Goal: Task Accomplishment & Management: Use online tool/utility

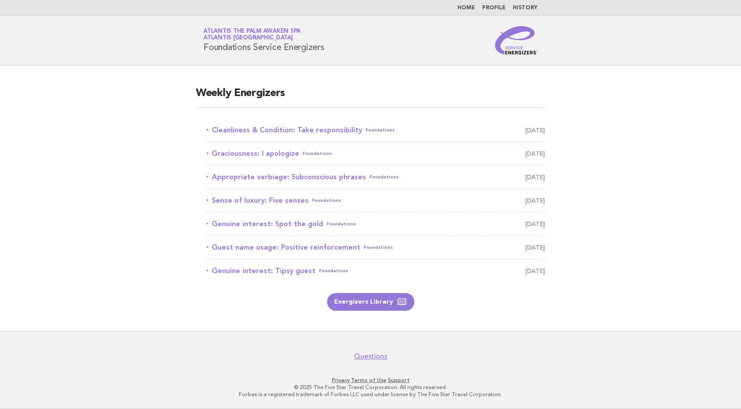
click at [515, 50] on img at bounding box center [516, 40] width 43 height 28
click at [294, 135] on link "Cleanliness & Condition: Take responsibility Foundations [DATE]" at bounding box center [375, 130] width 338 height 12
click at [291, 126] on link "Cleanliness & Condition: Take responsibility Foundations [DATE]" at bounding box center [375, 130] width 338 height 12
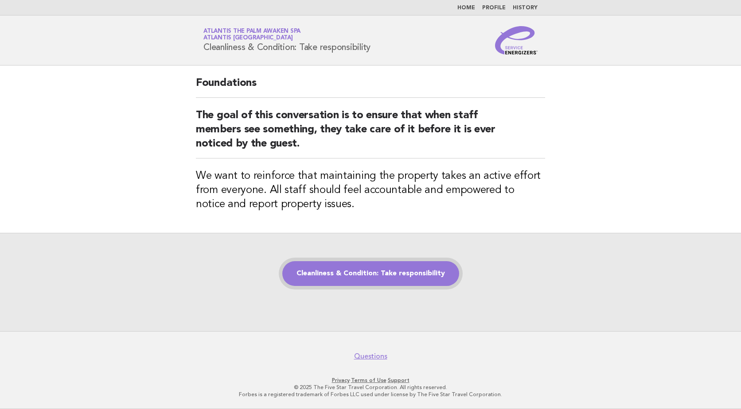
click at [344, 280] on link "Cleanliness & Condition: Take responsibility" at bounding box center [370, 273] width 177 height 25
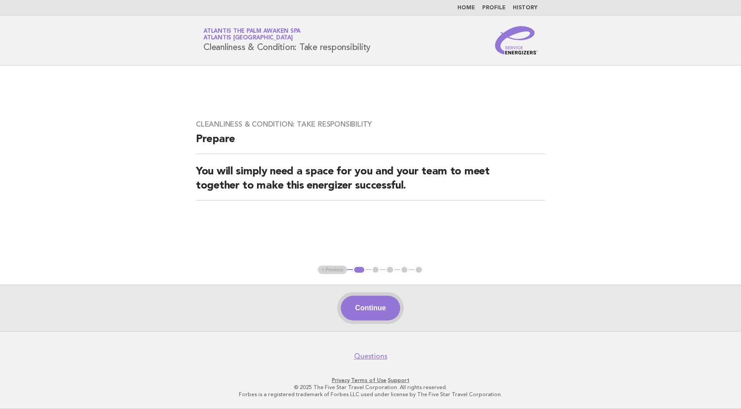
click at [374, 301] on button "Continue" at bounding box center [370, 308] width 59 height 25
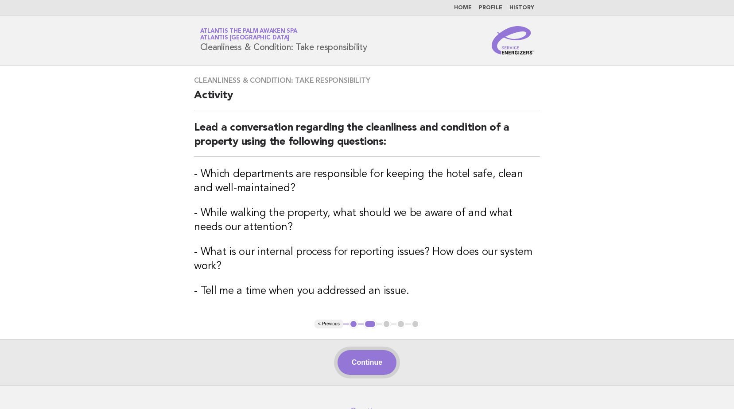
click at [378, 361] on button "Continue" at bounding box center [366, 362] width 59 height 25
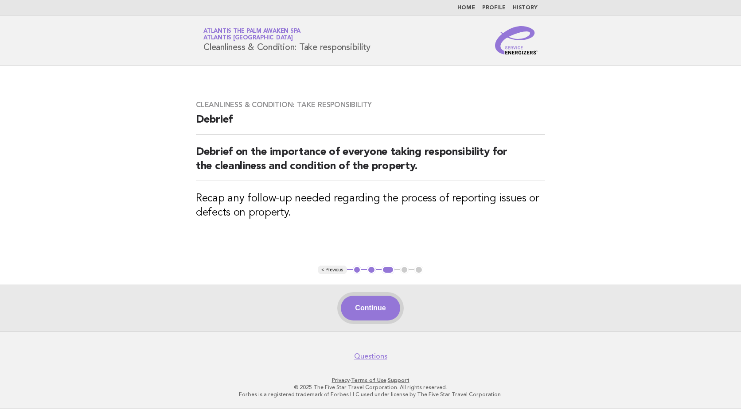
click at [391, 310] on button "Continue" at bounding box center [370, 308] width 59 height 25
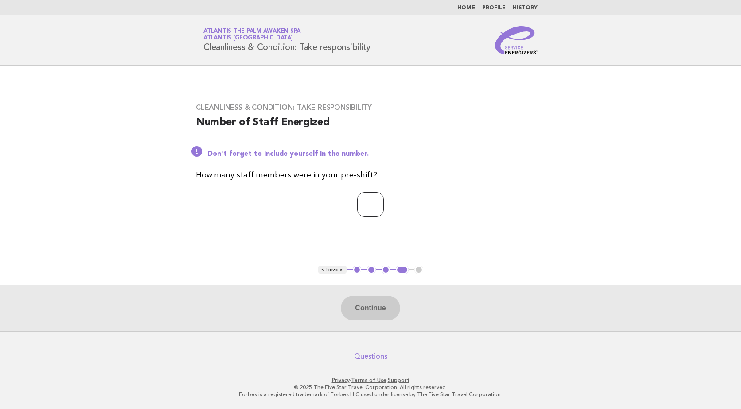
click at [382, 213] on input "number" at bounding box center [370, 204] width 27 height 25
type input "**"
click at [381, 317] on button "Continue" at bounding box center [370, 308] width 59 height 25
